Goal: Task Accomplishment & Management: Manage account settings

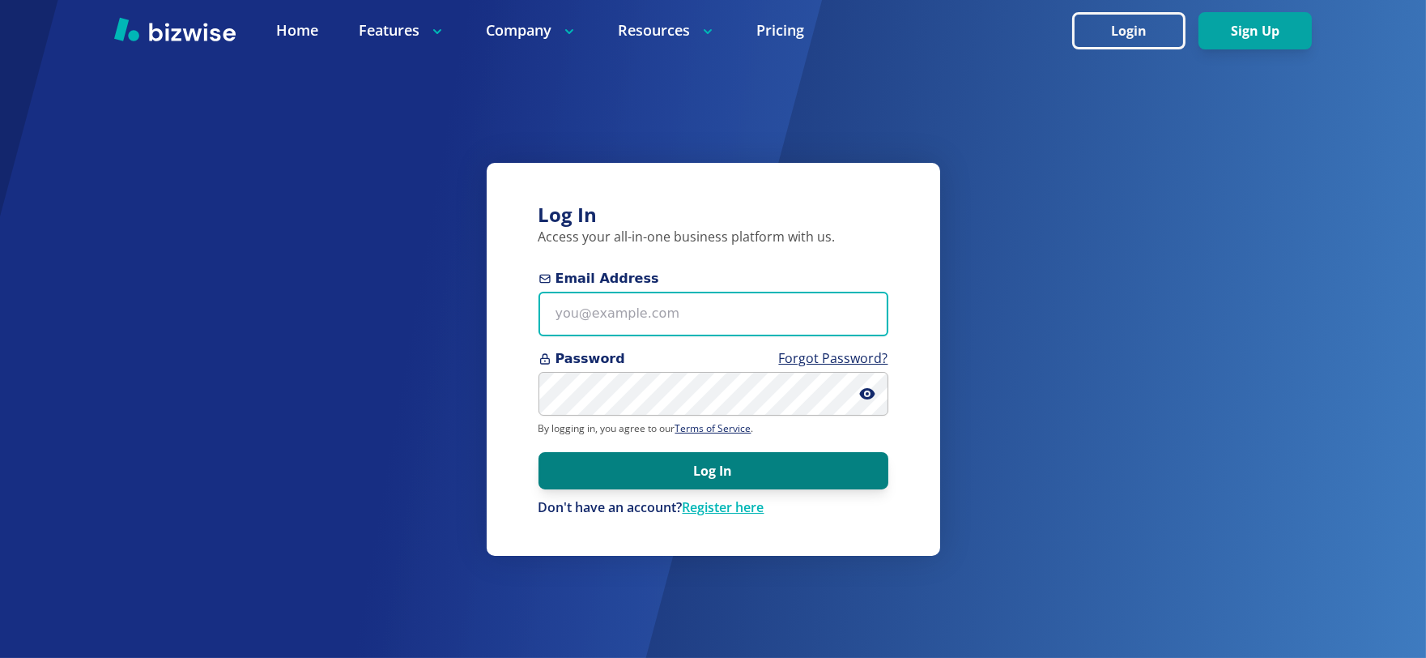
type input "exceptional1movers@gmail.com"
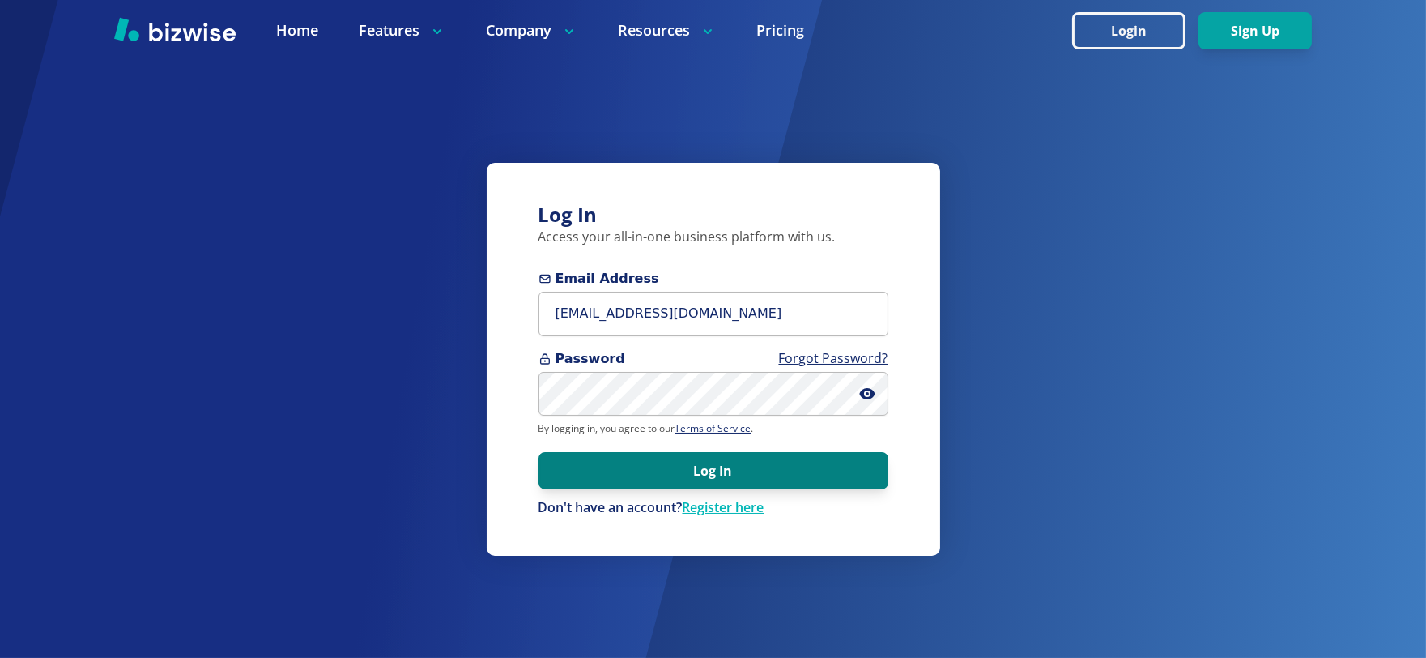
click at [717, 475] on button "Log In" at bounding box center [714, 470] width 350 height 37
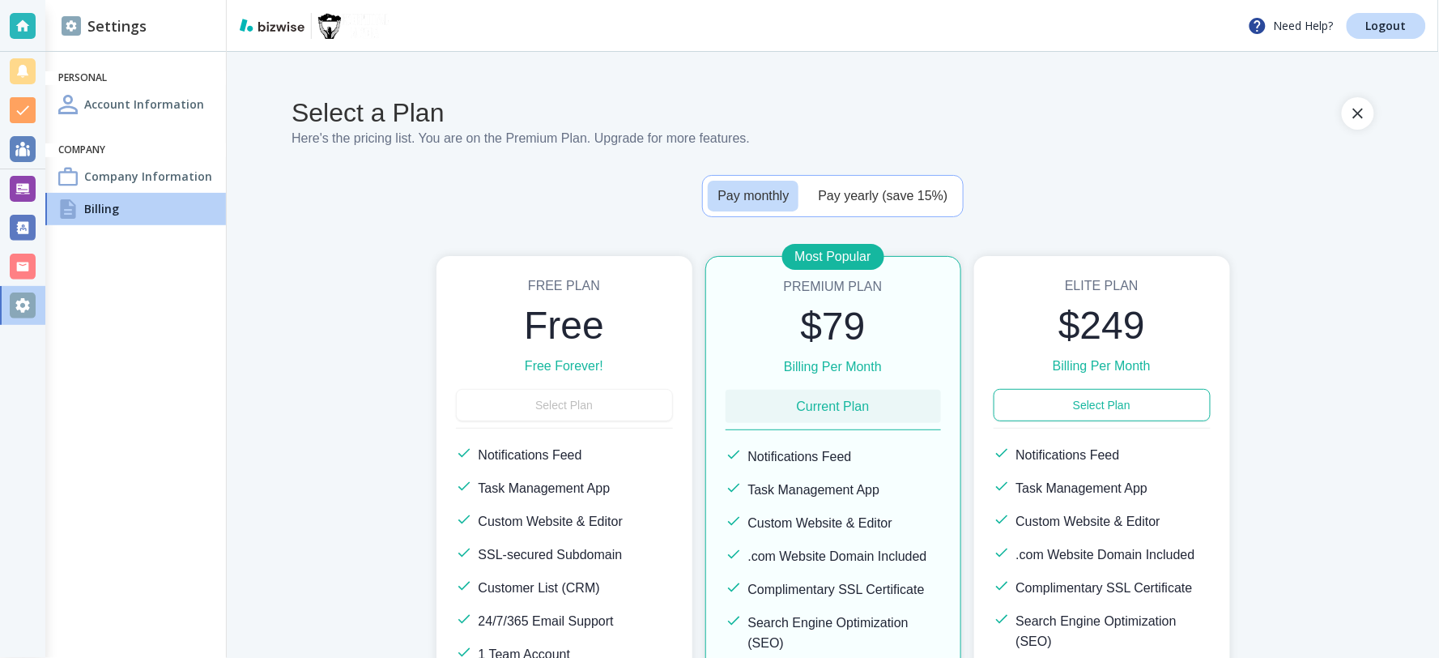
click at [100, 205] on h4 "Billing" at bounding box center [101, 208] width 35 height 17
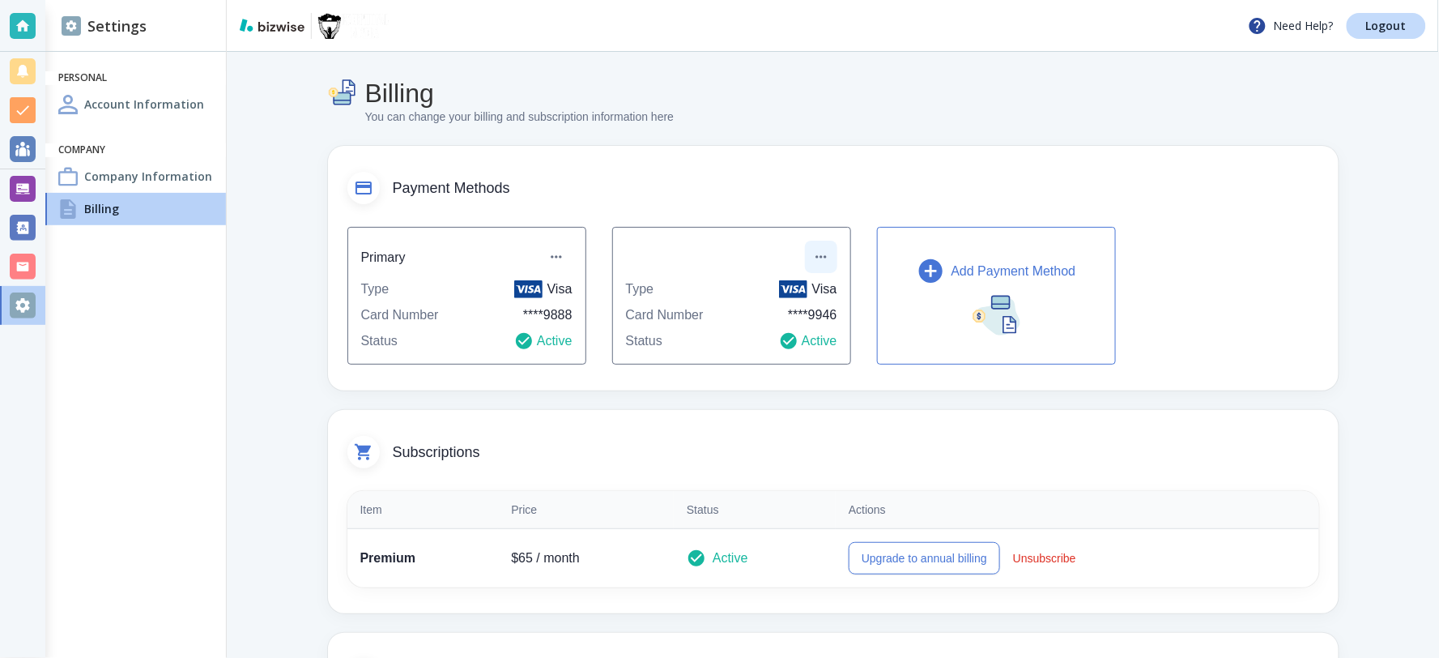
click at [818, 261] on icon "button" at bounding box center [821, 257] width 16 height 16
click at [833, 353] on li "Remove payment method" at bounding box center [885, 352] width 161 height 26
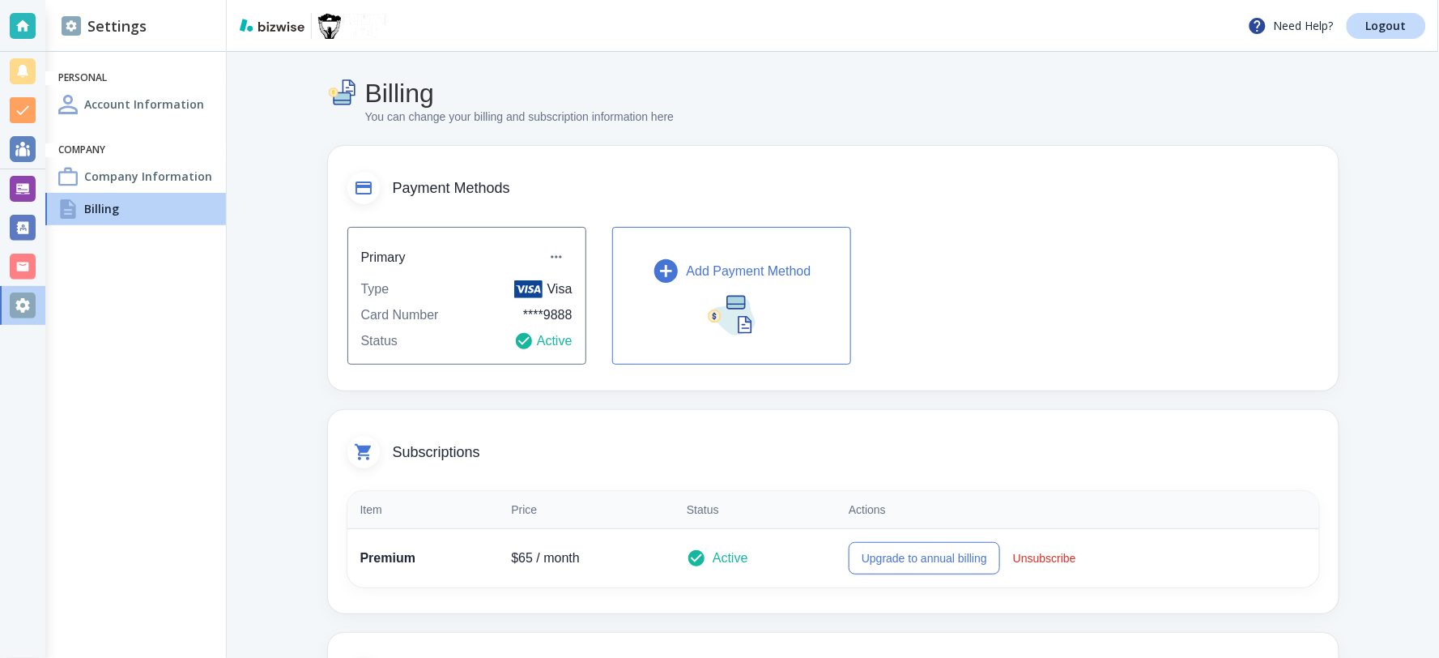
click at [778, 263] on p "Add Payment Method" at bounding box center [749, 271] width 125 height 19
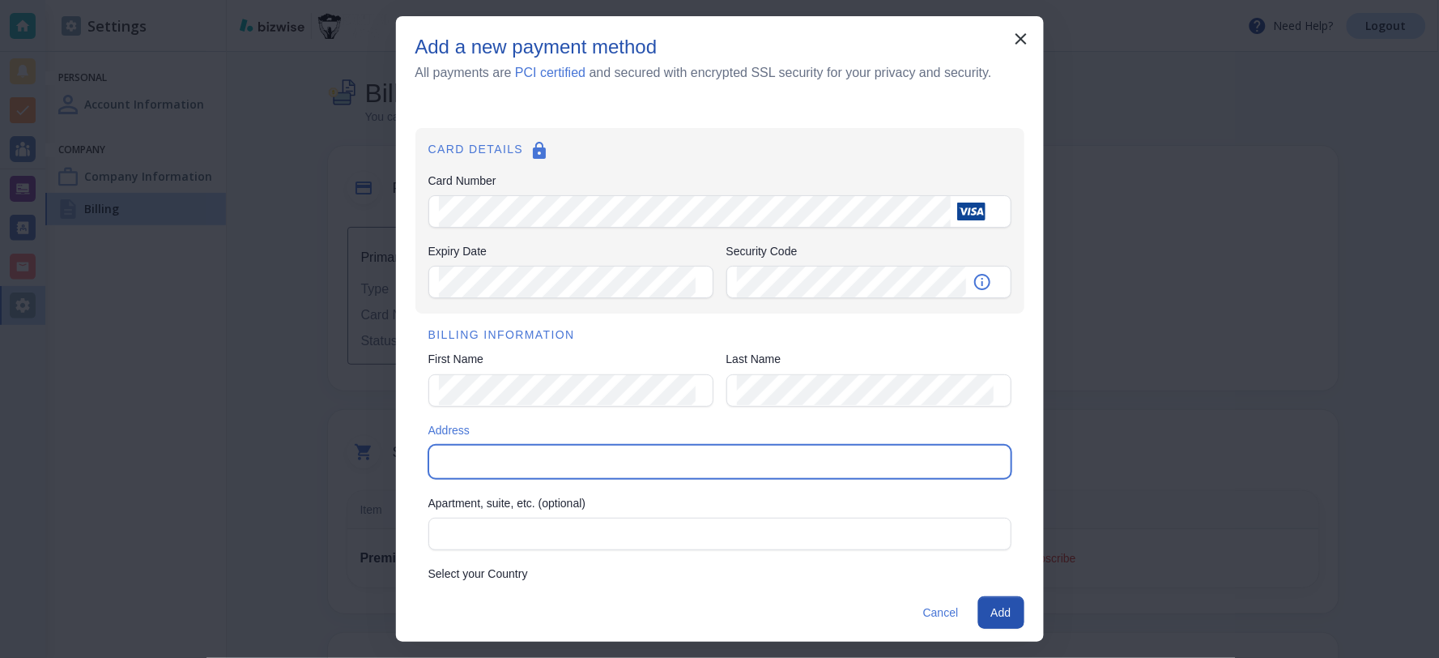
click at [491, 456] on input "Address" at bounding box center [718, 461] width 569 height 23
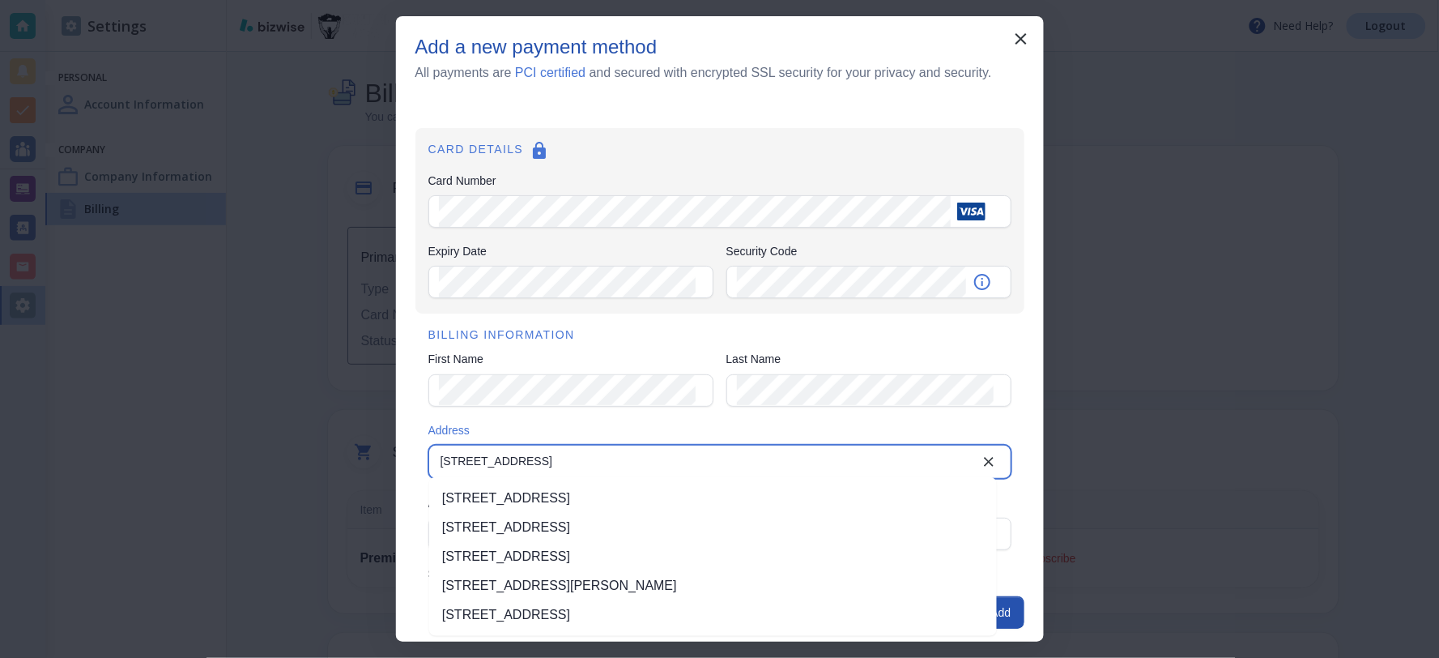
click at [597, 552] on li "[STREET_ADDRESS]" at bounding box center [713, 556] width 568 height 29
type input "[STREET_ADDRESS]"
type input "[GEOGRAPHIC_DATA]"
type input "PA"
type input "17104"
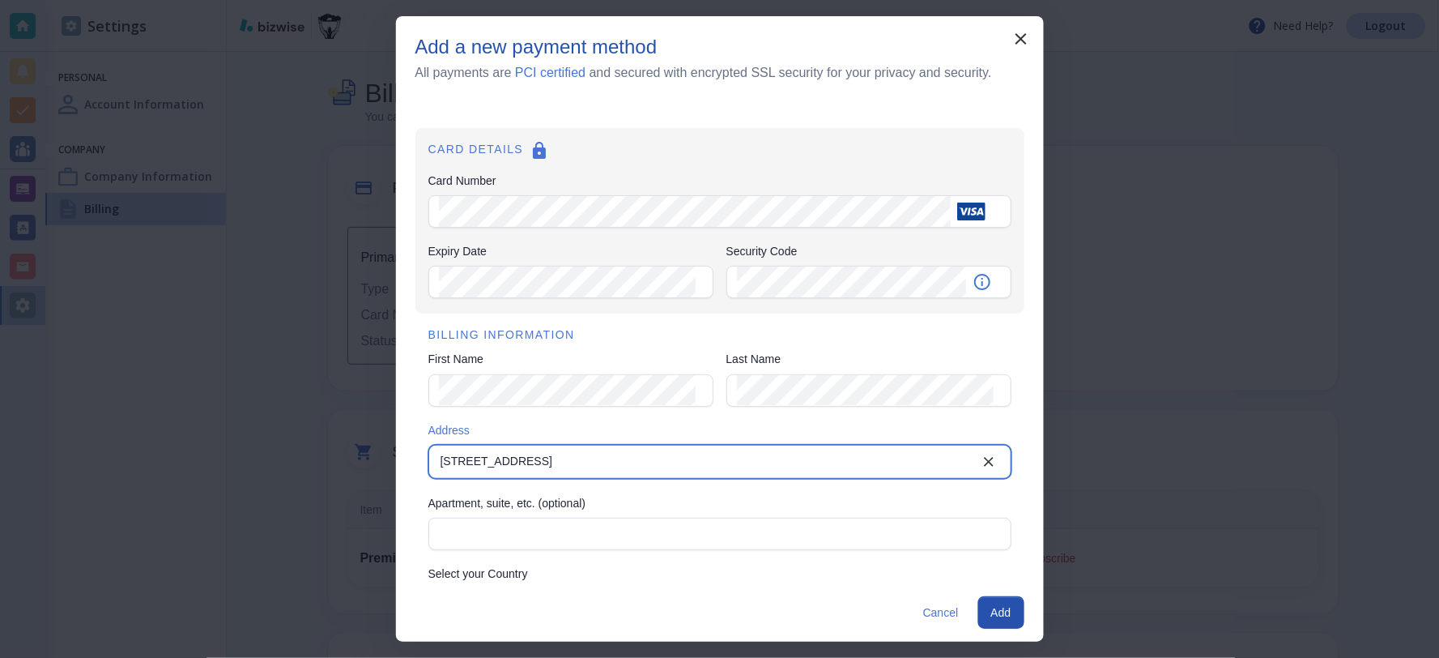
type input "[STREET_ADDRESS]"
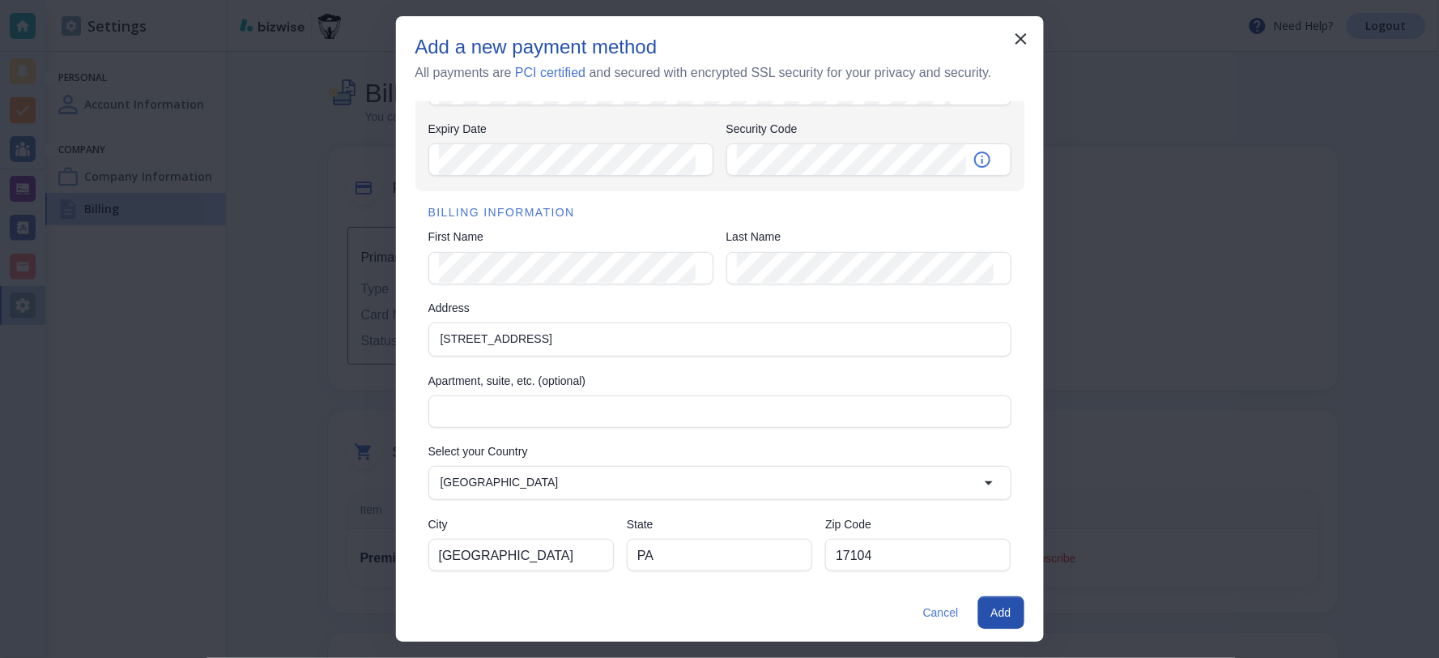
scroll to position [130, 0]
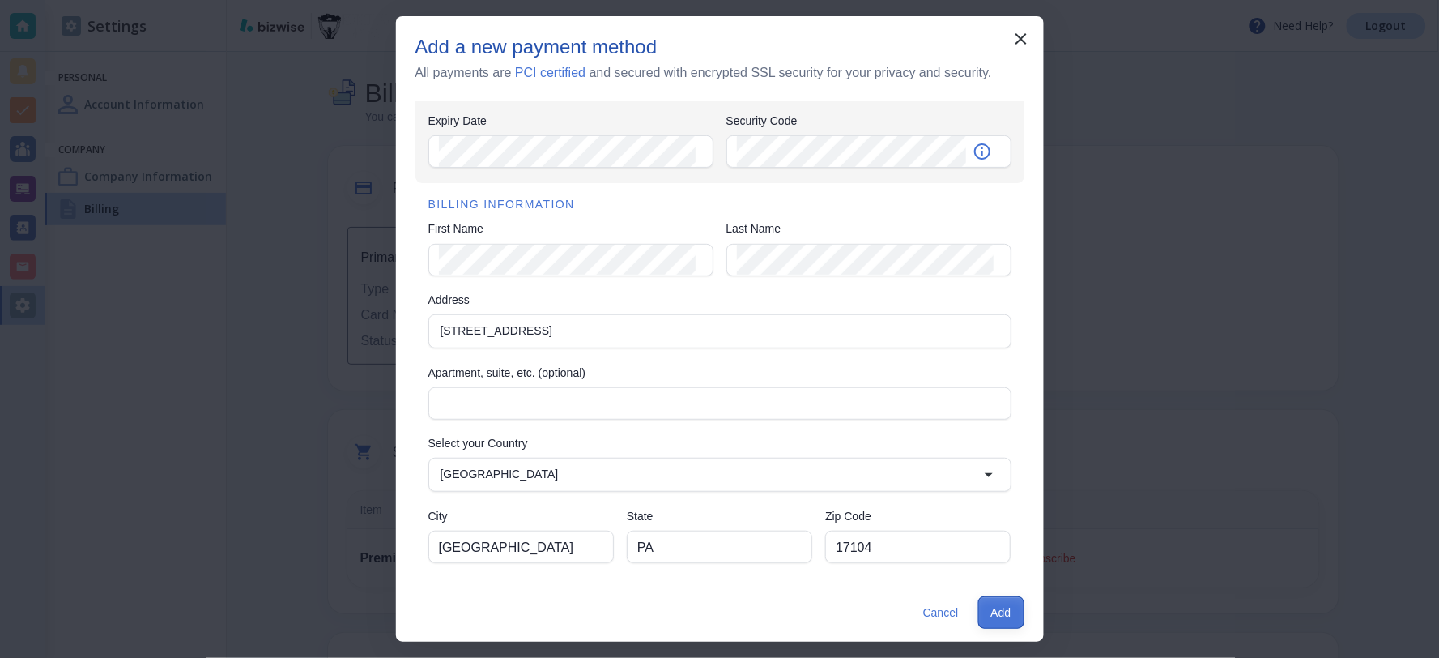
click at [991, 610] on button "Add" at bounding box center [1001, 612] width 46 height 32
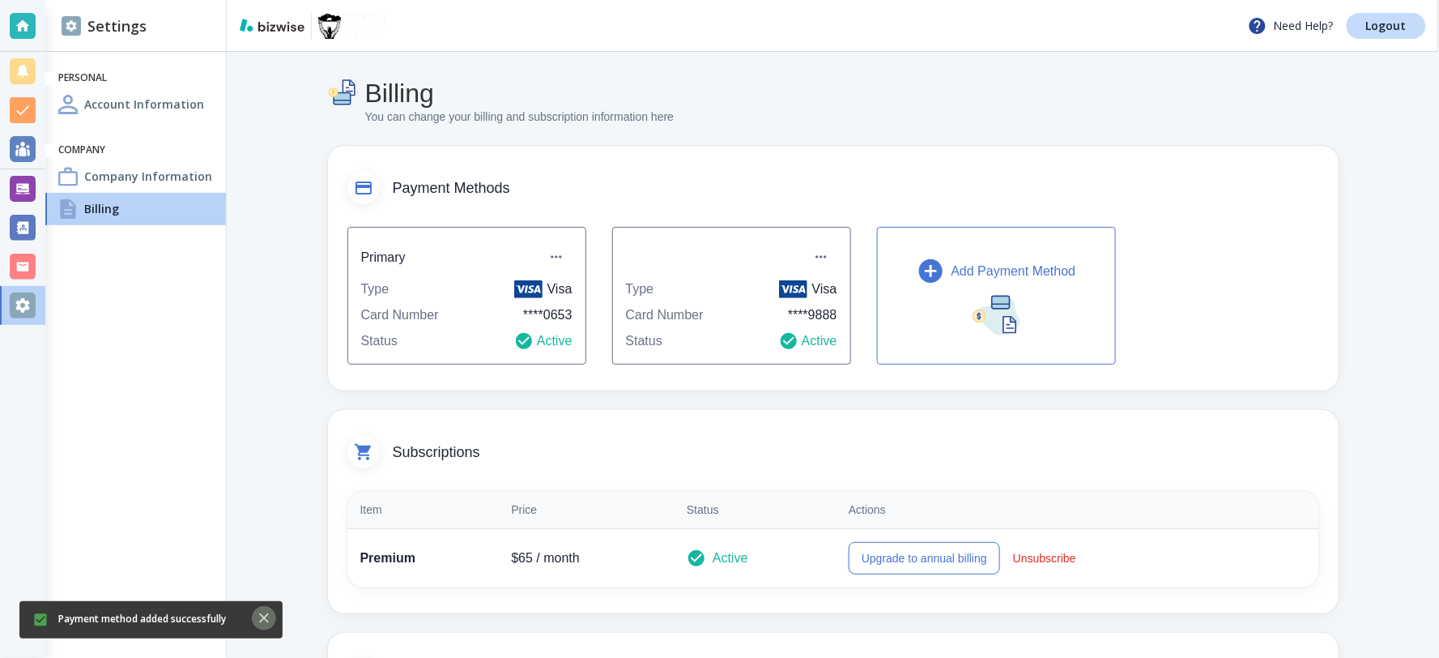
click at [269, 624] on icon "Close" at bounding box center [264, 618] width 16 height 16
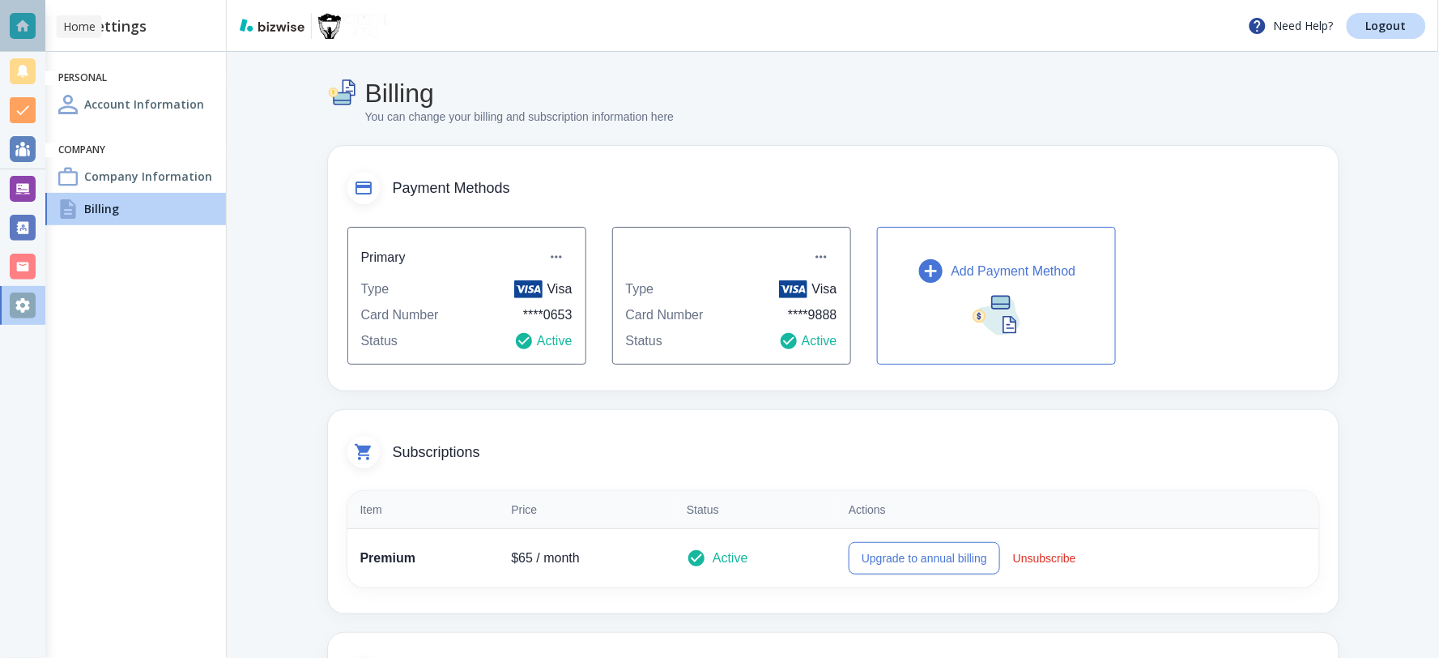
click at [22, 23] on div at bounding box center [23, 26] width 26 height 26
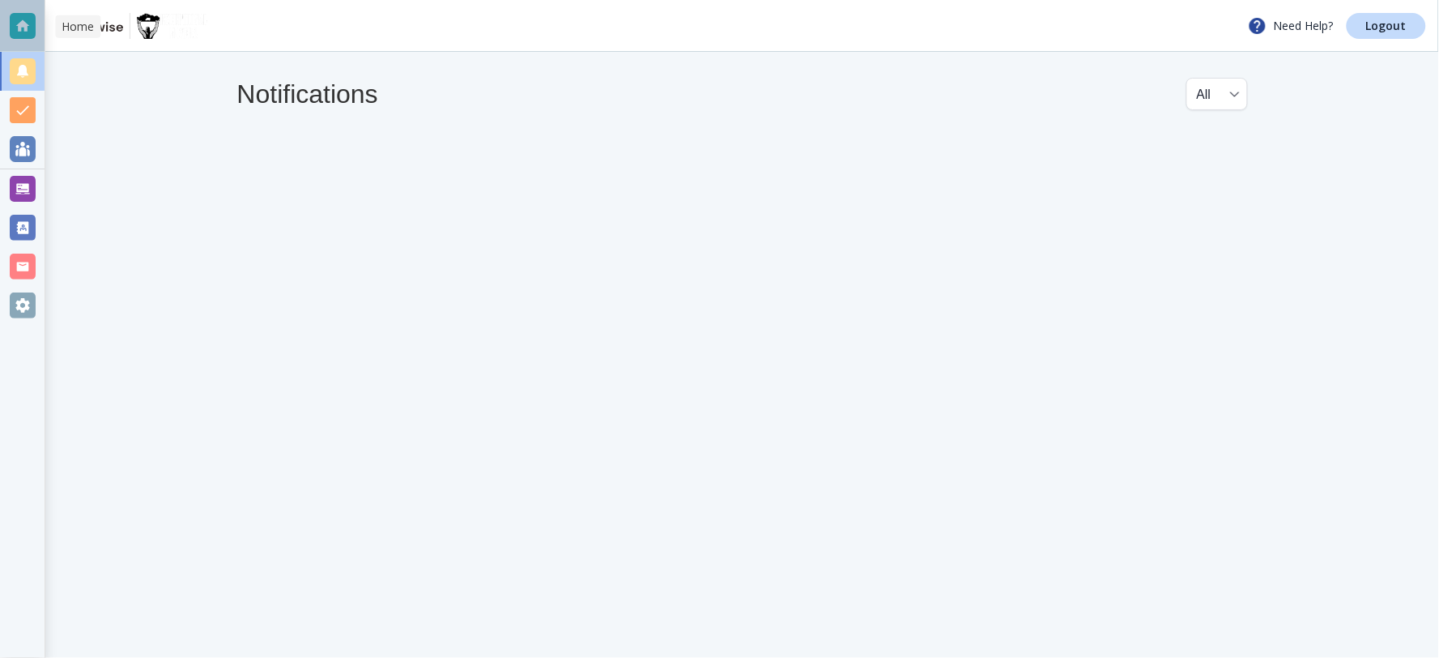
click at [32, 19] on div at bounding box center [23, 26] width 26 height 26
click at [24, 21] on div at bounding box center [23, 26] width 26 height 26
click at [1380, 21] on p "Logout" at bounding box center [1386, 25] width 40 height 11
